Goal: Task Accomplishment & Management: Use online tool/utility

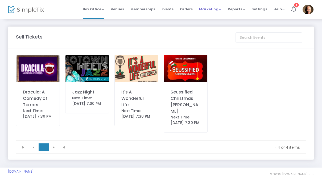
click at [210, 8] on span "Marketing" at bounding box center [210, 9] width 22 height 5
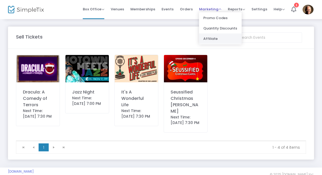
click at [225, 38] on li "Affiliate" at bounding box center [220, 39] width 43 height 10
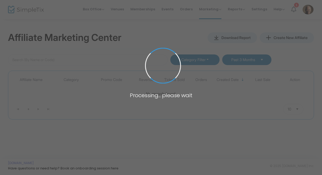
click at [224, 18] on span at bounding box center [161, 87] width 322 height 175
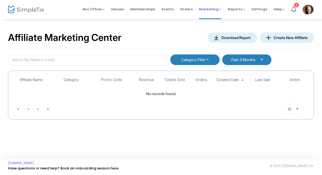
click at [211, 11] on span "Marketing" at bounding box center [210, 9] width 22 height 5
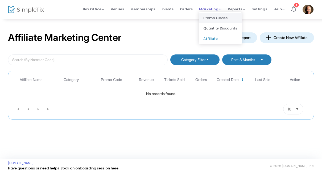
click at [220, 19] on li "Promo Codes" at bounding box center [220, 18] width 43 height 10
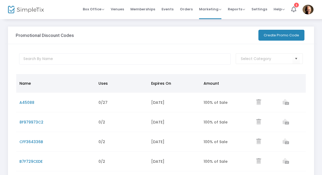
click at [286, 37] on button "Create Promo Code" at bounding box center [281, 35] width 46 height 11
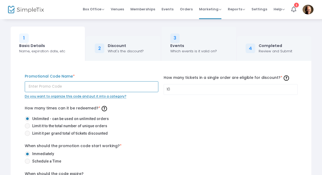
click at [97, 86] on input "text" at bounding box center [92, 86] width 134 height 11
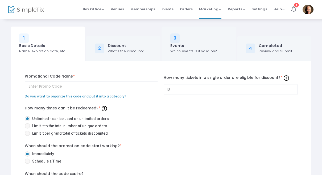
click at [207, 110] on div "How many times can it be redeemed? * Unlimited - can be used on unlimited order…" at bounding box center [161, 121] width 273 height 34
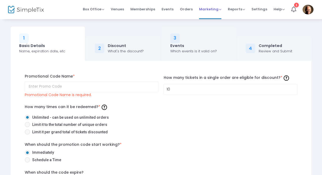
click at [213, 9] on span "Marketing" at bounding box center [210, 9] width 22 height 5
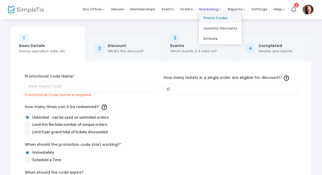
click at [223, 17] on li "Promo Codes" at bounding box center [220, 18] width 43 height 10
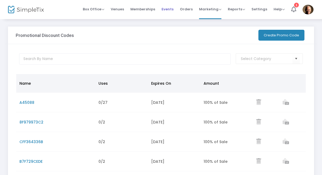
click at [168, 11] on span "Events" at bounding box center [167, 9] width 12 height 14
